Goal: Task Accomplishment & Management: Manage account settings

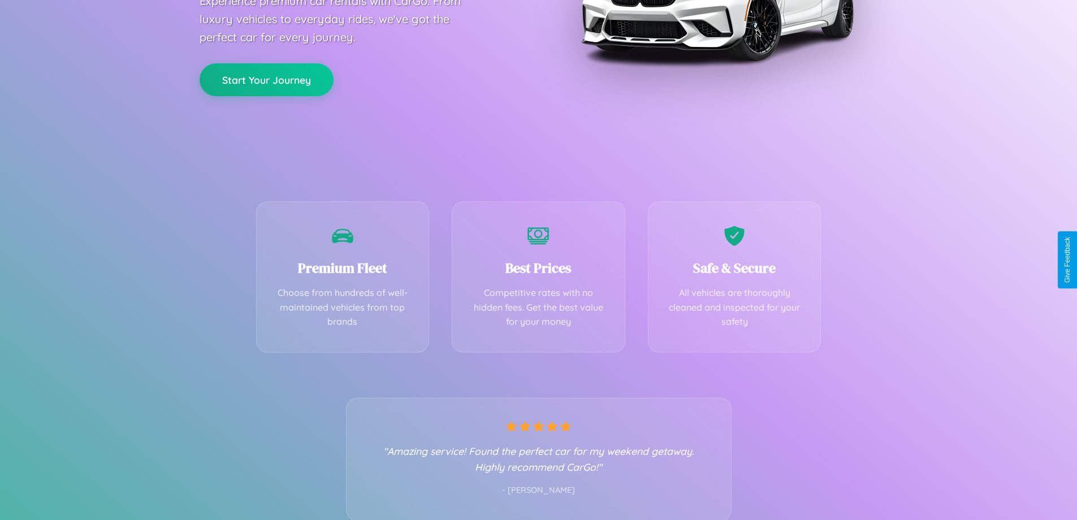
scroll to position [223, 0]
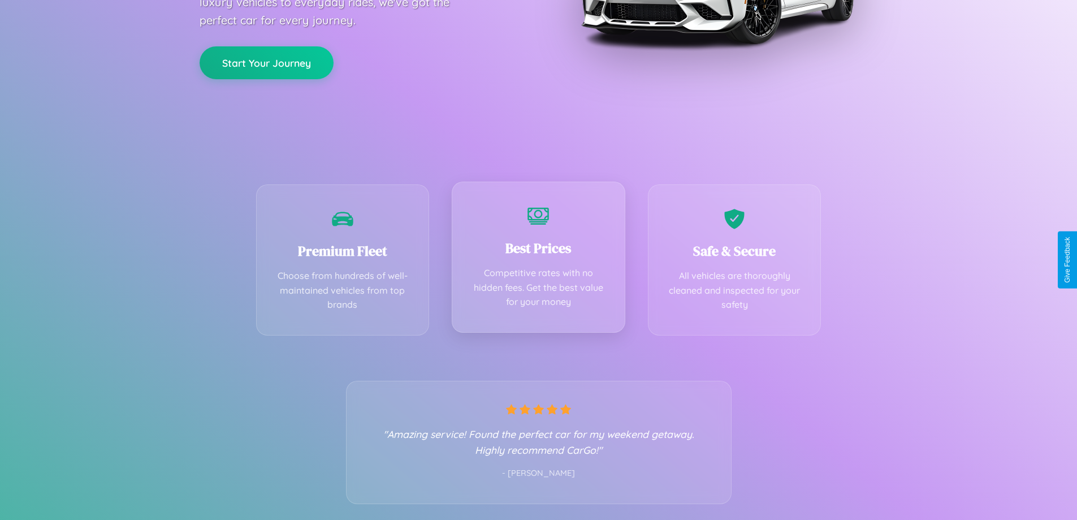
click at [538, 260] on div "Best Prices Competitive rates with no hidden fees. Get the best value for your …" at bounding box center [539, 257] width 174 height 151
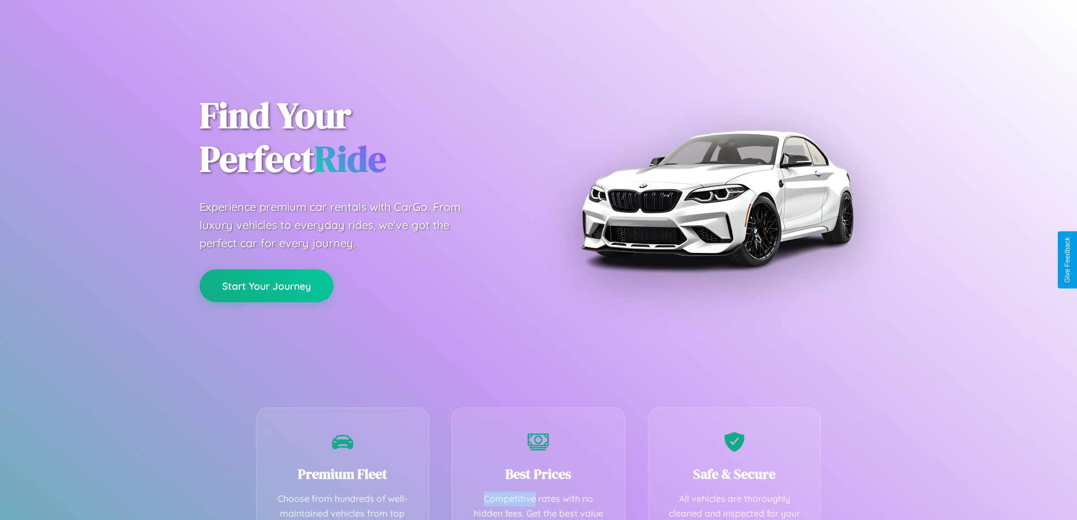
scroll to position [330, 0]
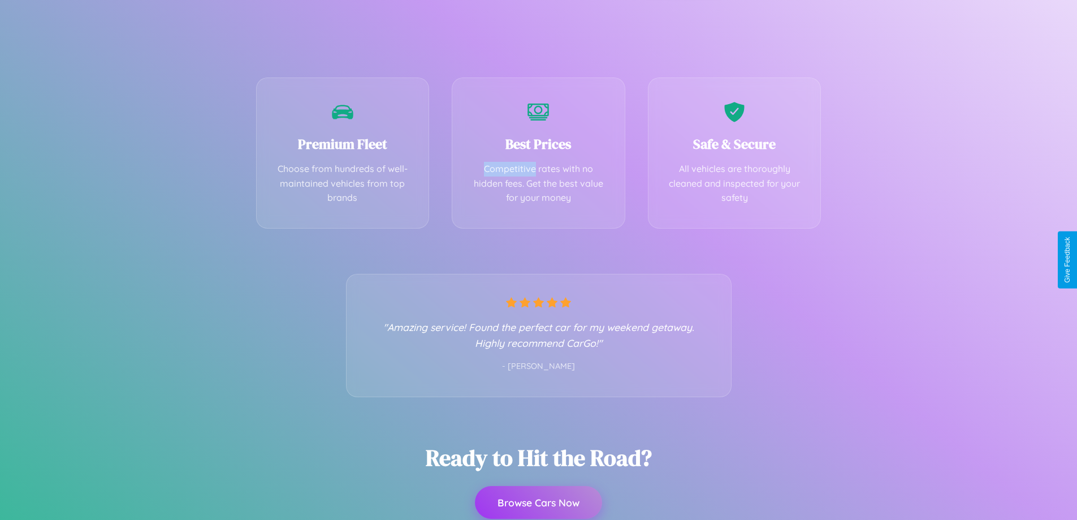
click at [538, 502] on button "Browse Cars Now" at bounding box center [538, 502] width 127 height 33
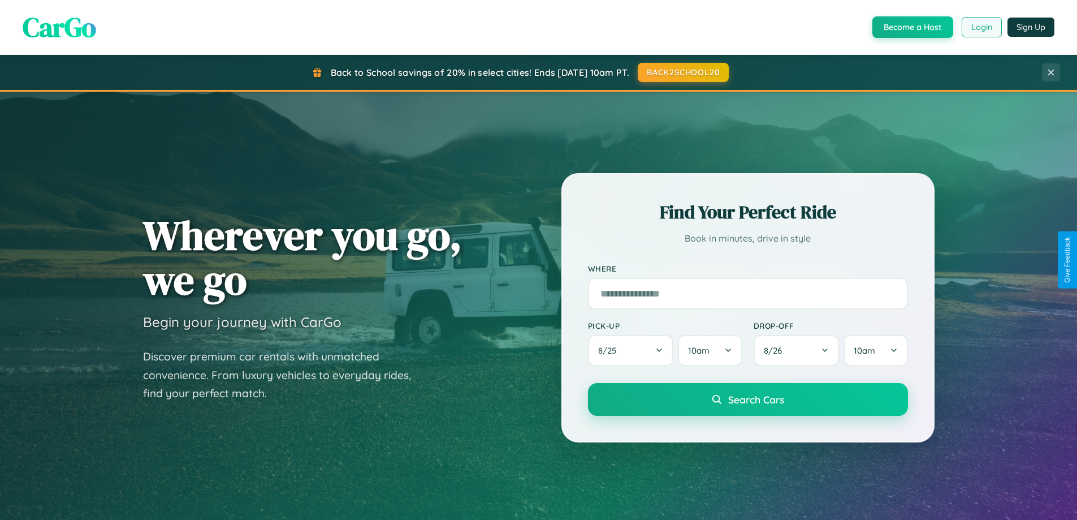
click at [981, 27] on button "Login" at bounding box center [982, 27] width 40 height 20
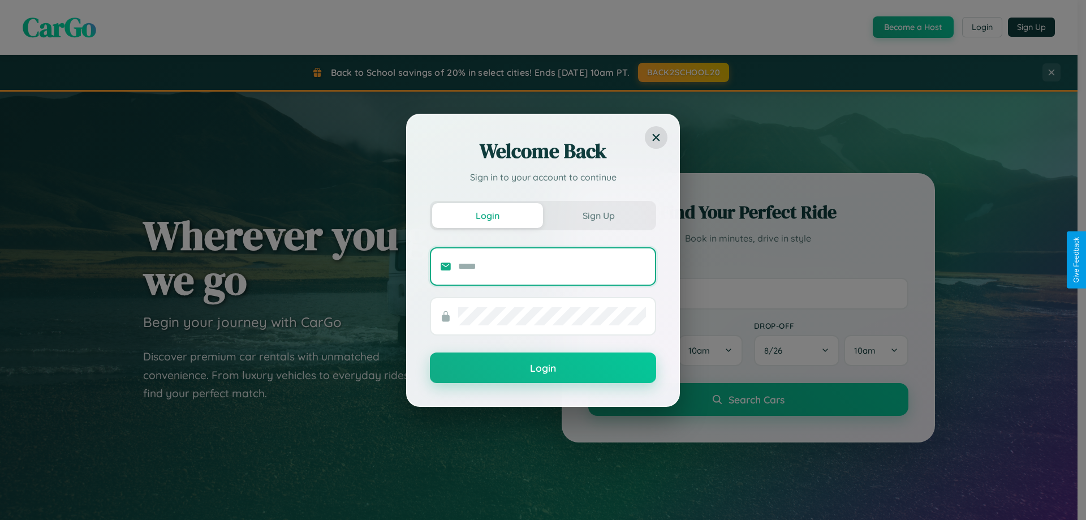
click at [552, 266] on input "text" at bounding box center [552, 266] width 188 height 18
type input "**********"
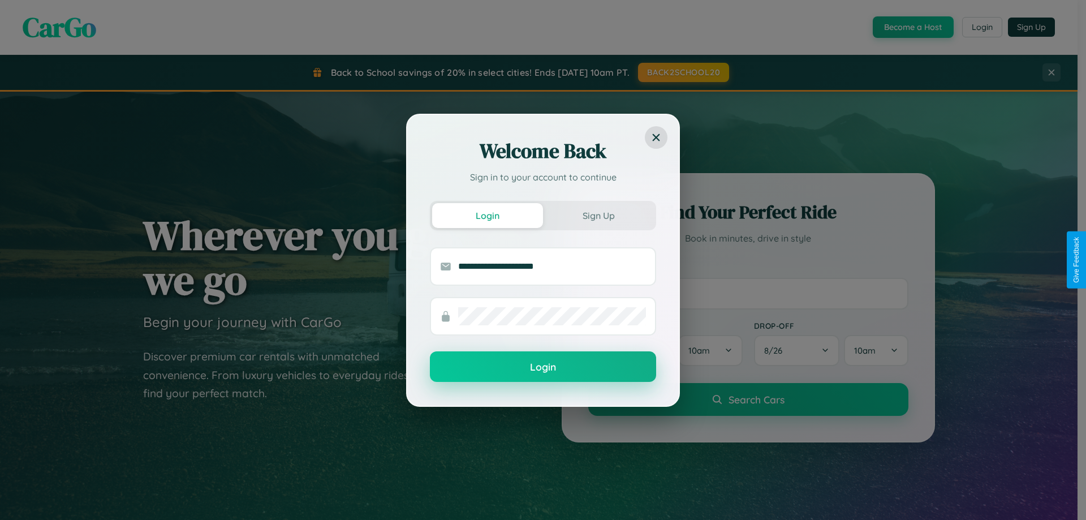
click at [543, 367] on button "Login" at bounding box center [543, 366] width 226 height 31
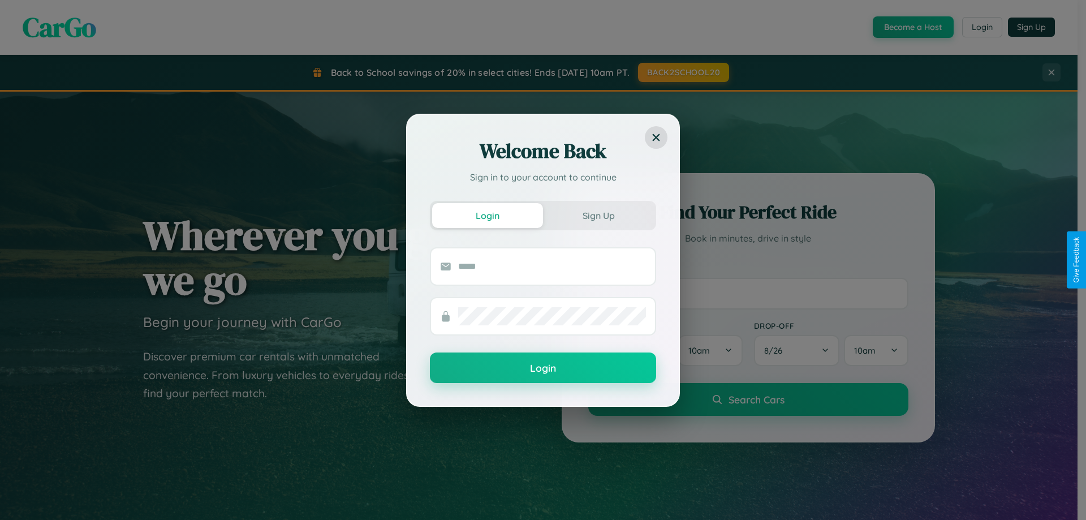
click at [683, 72] on div "Welcome Back Sign in to your account to continue Login Sign Up Login" at bounding box center [543, 260] width 1086 height 520
